Goal: Understand process/instructions

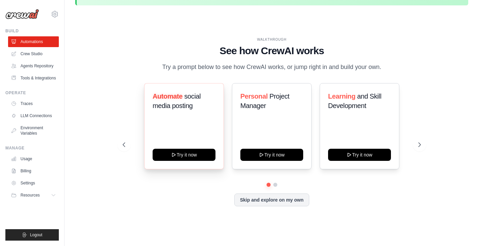
scroll to position [20, 0]
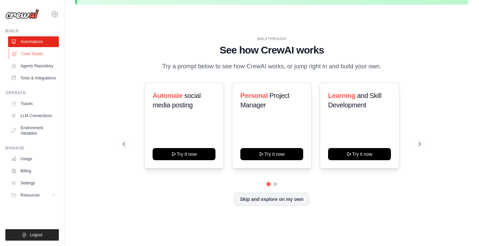
click at [41, 52] on link "Crew Studio" at bounding box center [34, 53] width 51 height 11
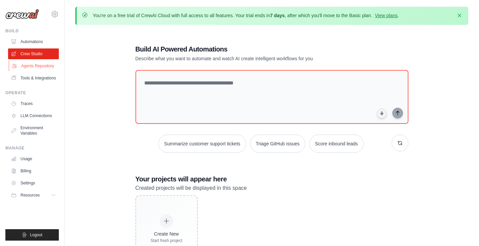
click at [38, 67] on link "Agents Repository" at bounding box center [34, 66] width 51 height 11
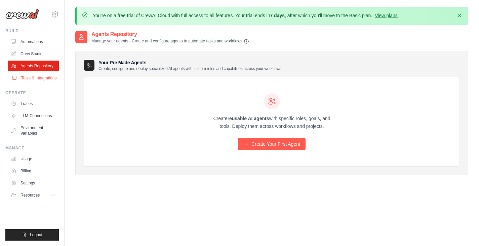
click at [35, 82] on link "Tools & Integrations" at bounding box center [34, 78] width 51 height 11
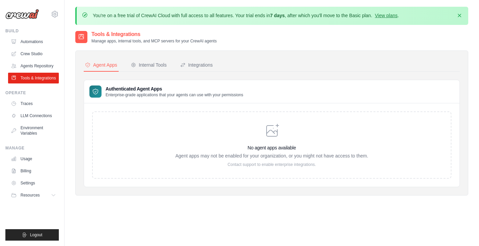
scroll to position [37, 0]
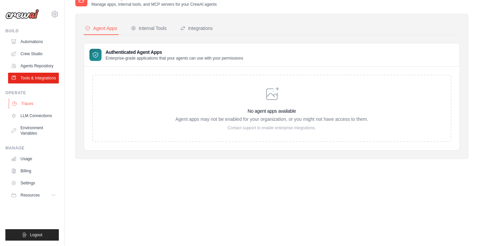
click at [27, 109] on link "Traces" at bounding box center [34, 103] width 51 height 11
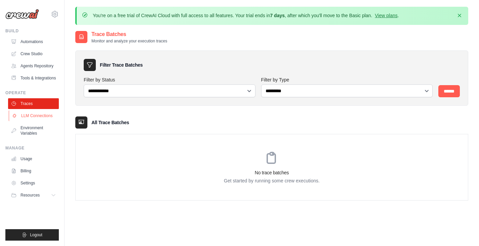
click at [36, 121] on link "LLM Connections" at bounding box center [34, 115] width 51 height 11
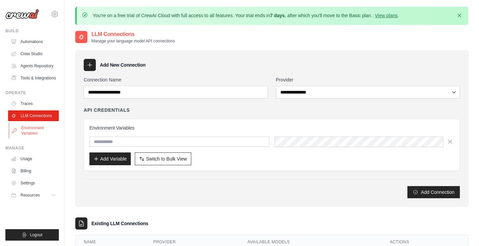
click at [39, 134] on link "Environment Variables" at bounding box center [34, 130] width 51 height 16
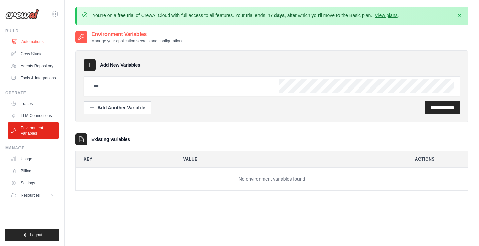
click at [42, 40] on link "Automations" at bounding box center [34, 41] width 51 height 11
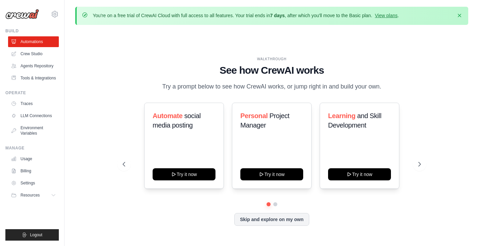
scroll to position [23, 0]
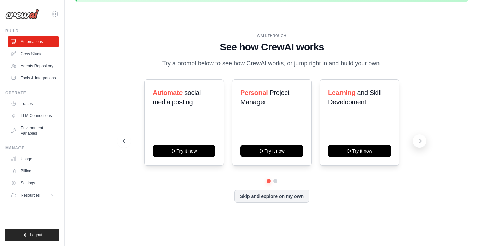
click at [419, 143] on icon at bounding box center [420, 141] width 2 height 4
click at [128, 144] on button at bounding box center [123, 140] width 13 height 13
click at [412, 145] on div "Automate social media posting Try it now Personal Project Manager Try it now Le…" at bounding box center [272, 122] width 298 height 86
click at [416, 146] on button at bounding box center [419, 140] width 13 height 13
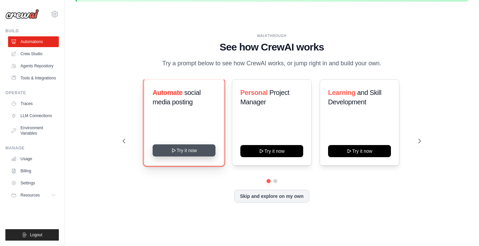
click at [191, 154] on button "Try it now" at bounding box center [184, 150] width 63 height 12
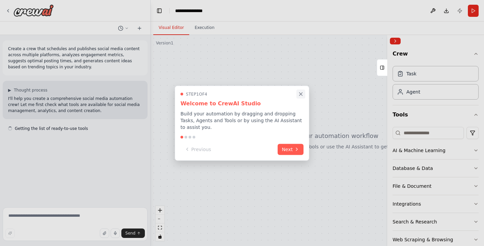
click at [300, 95] on icon "Close walkthrough" at bounding box center [301, 94] width 6 height 6
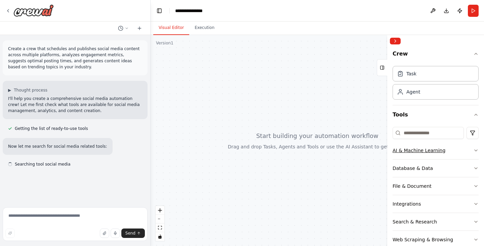
click at [473, 151] on icon "button" at bounding box center [475, 150] width 5 height 5
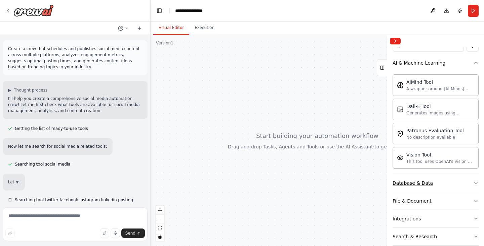
scroll to position [4, 0]
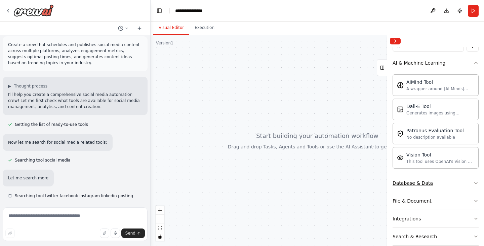
click at [475, 183] on icon "button" at bounding box center [476, 182] width 3 height 1
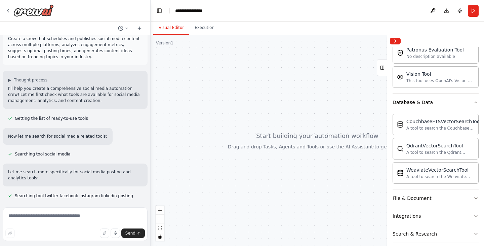
scroll to position [168, 0]
click at [469, 106] on button "Database & Data" at bounding box center [436, 101] width 86 height 17
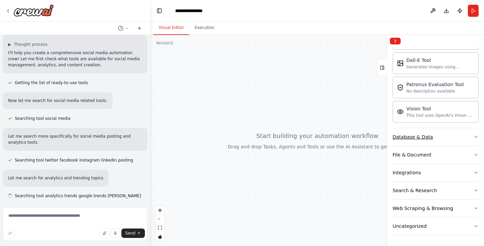
scroll to position [46, 0]
click at [467, 154] on button "File & Document" at bounding box center [436, 154] width 86 height 17
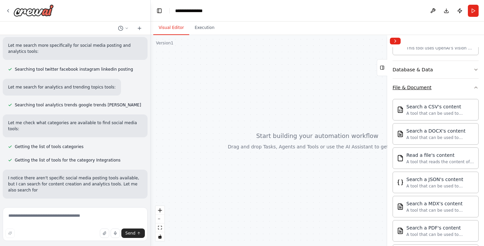
scroll to position [143, 0]
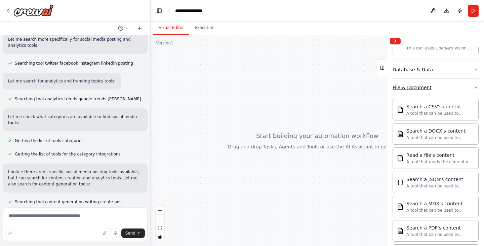
click at [473, 88] on icon "button" at bounding box center [475, 87] width 5 height 5
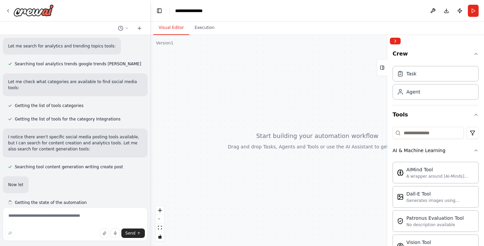
scroll to position [1, 0]
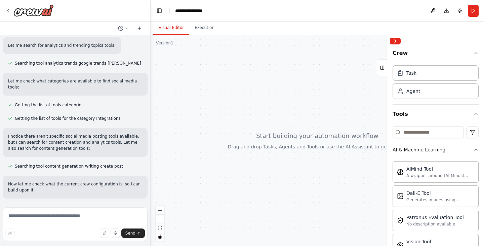
click at [471, 153] on button "AI & Machine Learning" at bounding box center [436, 149] width 86 height 17
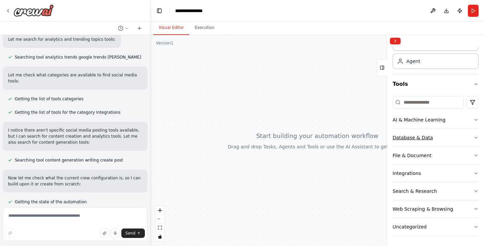
scroll to position [31, 0]
click at [473, 189] on icon "button" at bounding box center [475, 190] width 5 height 5
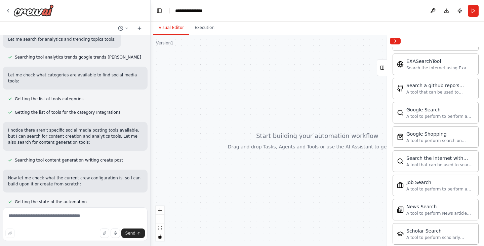
scroll to position [0, 0]
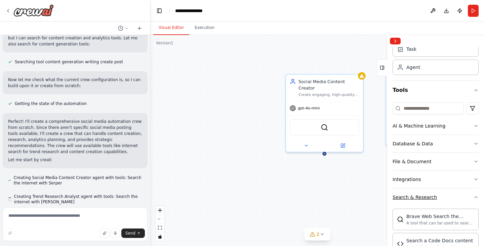
click at [473, 196] on icon "button" at bounding box center [475, 196] width 5 height 5
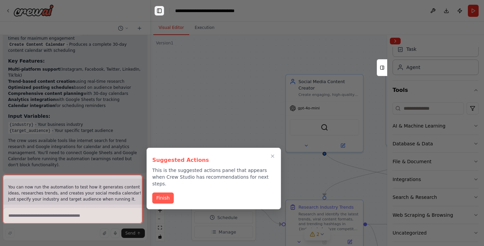
scroll to position [871, 0]
